Goal: Task Accomplishment & Management: Use online tool/utility

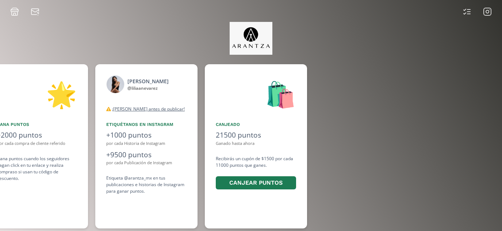
scroll to position [0, 547]
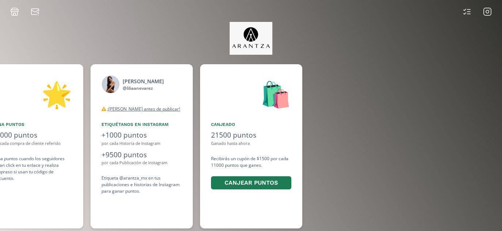
click at [485, 11] on icon at bounding box center [487, 11] width 9 height 9
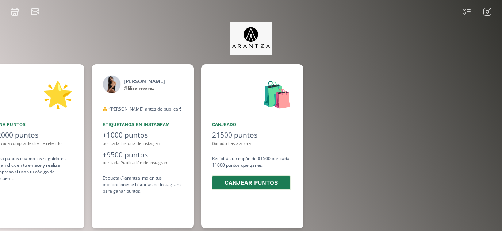
scroll to position [0, 547]
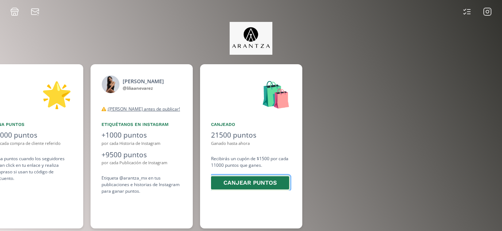
click at [271, 182] on button "Canjear puntos" at bounding box center [250, 183] width 80 height 16
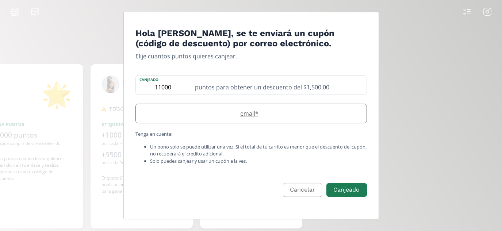
click at [283, 115] on label "email *" at bounding box center [247, 113] width 223 height 9
type input "liliamnevarezgarcia@gmail.com"
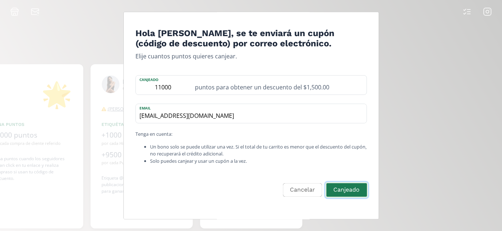
click at [354, 193] on button "Canjeado" at bounding box center [346, 190] width 42 height 16
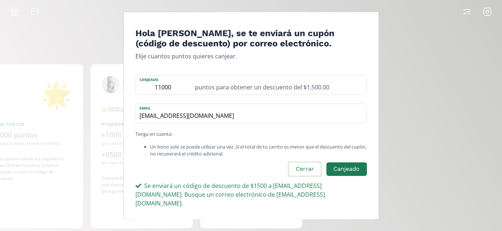
click at [307, 177] on button "Cerrar" at bounding box center [304, 169] width 34 height 16
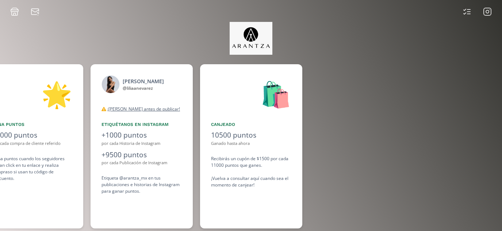
click at [487, 12] on icon at bounding box center [487, 11] width 9 height 9
